Goal: Task Accomplishment & Management: Use online tool/utility

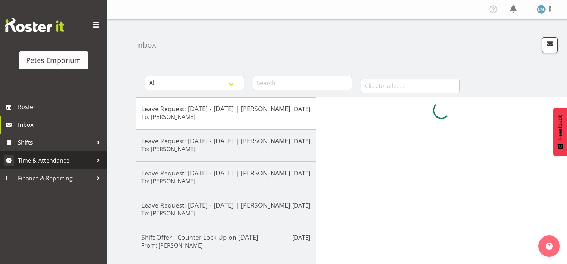
click at [79, 158] on span "Time & Attendance" at bounding box center [55, 160] width 75 height 11
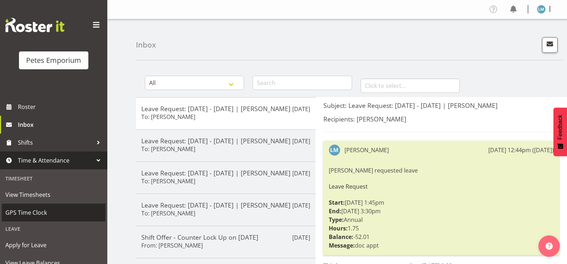
click at [65, 210] on span "GPS Time Clock" at bounding box center [53, 212] width 97 height 11
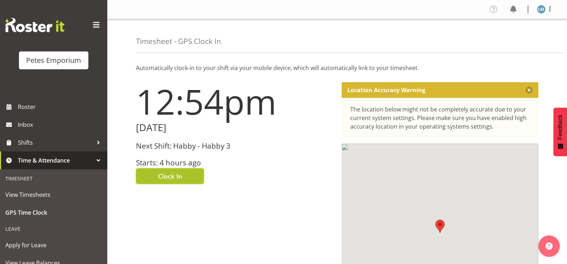
click at [181, 177] on span "Clock In" at bounding box center [170, 176] width 24 height 9
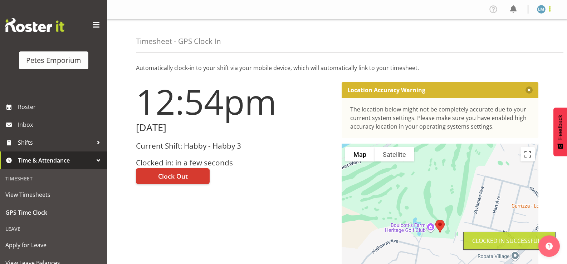
click at [546, 9] on span at bounding box center [549, 9] width 9 height 9
click at [515, 41] on link "Log Out" at bounding box center [519, 37] width 69 height 13
